Goal: Task Accomplishment & Management: Use online tool/utility

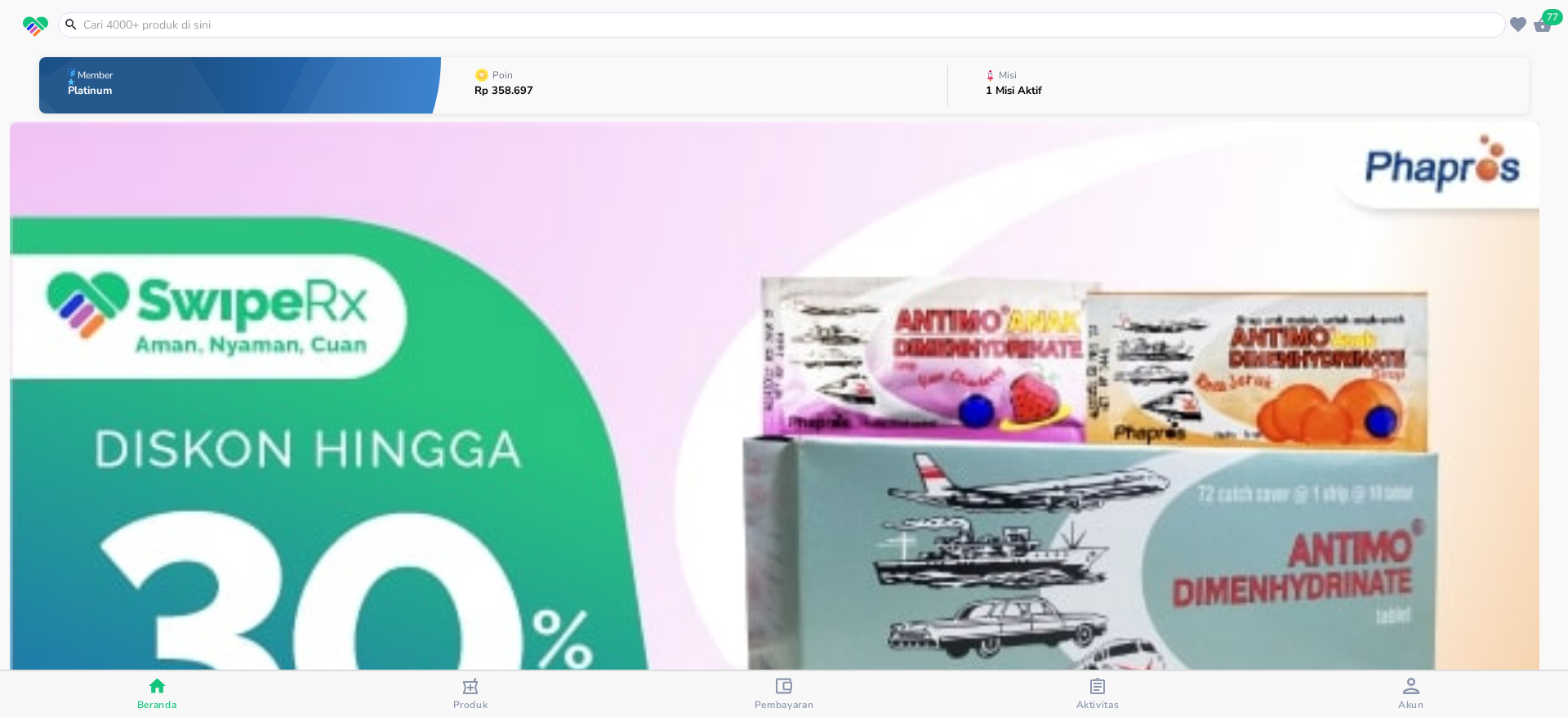
click at [996, 82] on div "Misi" at bounding box center [1007, 74] width 24 height 16
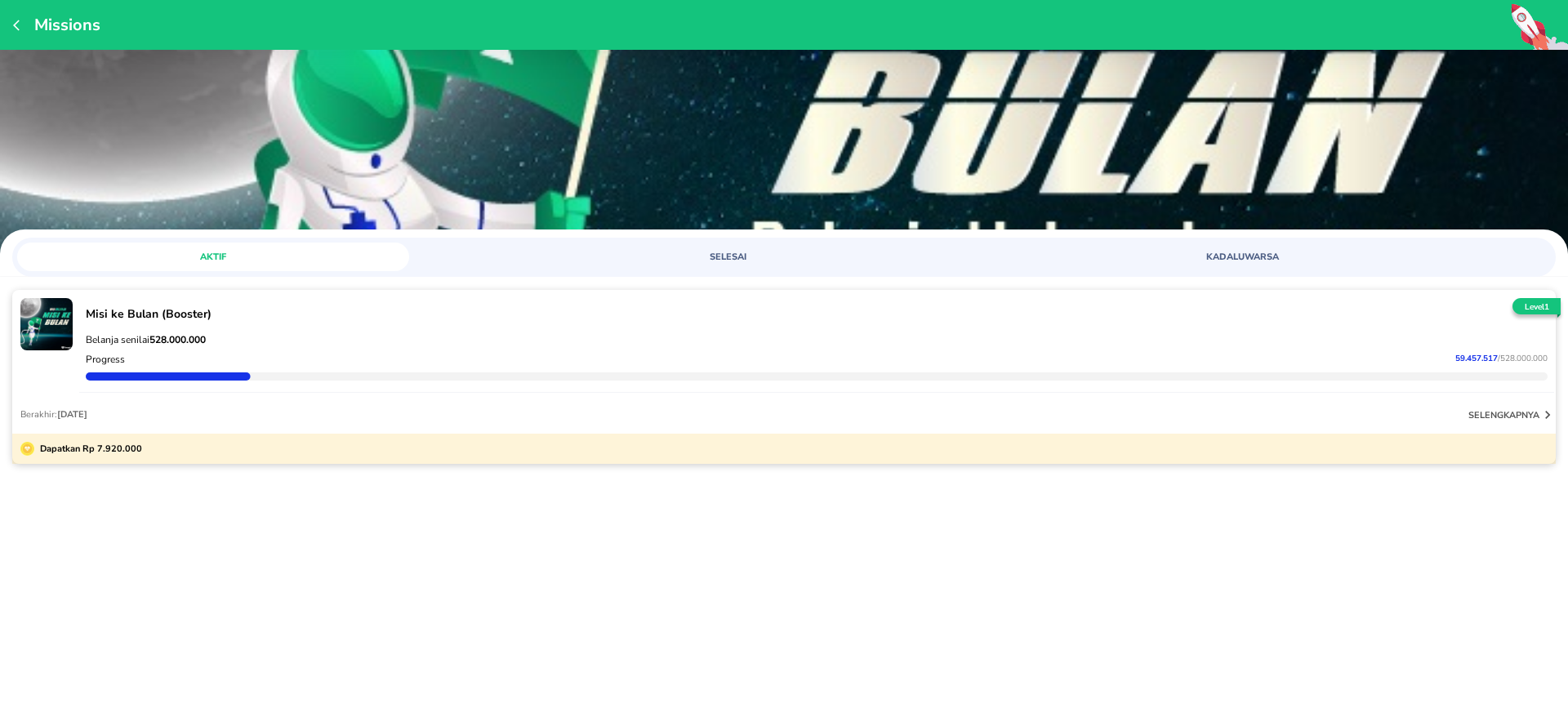
click at [329, 561] on div "Missions AKTIF SELESAI KADALUWARSA Misi ke Bulan (Booster) Belanja senilai 528.…" at bounding box center [784, 358] width 1568 height 717
click at [552, 592] on div "Missions AKTIF SELESAI KADALUWARSA Misi ke Bulan (Booster) Belanja senilai 528.…" at bounding box center [784, 358] width 1568 height 717
click at [1513, 324] on div "Level 1" at bounding box center [1537, 313] width 55 height 29
